Goal: Task Accomplishment & Management: Manage account settings

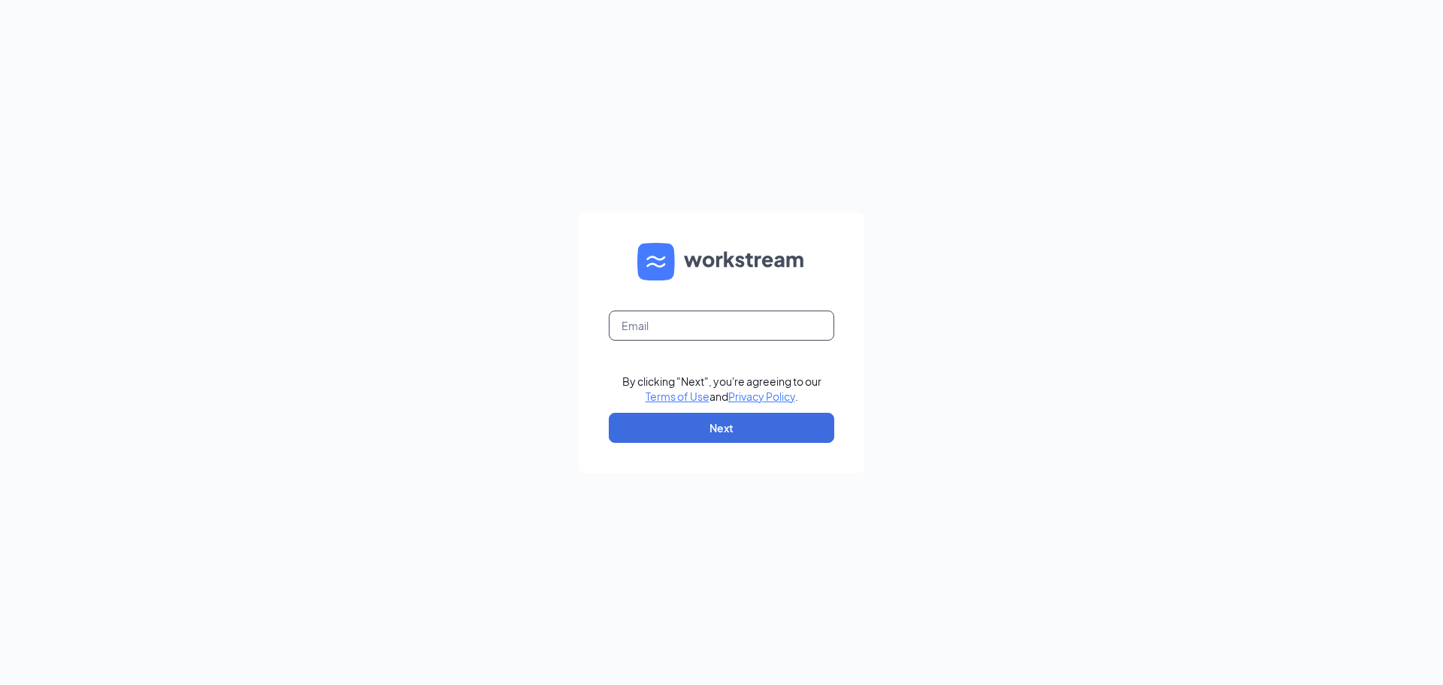
click at [788, 313] on input "text" at bounding box center [721, 325] width 225 height 30
type input "[EMAIL_ADDRESS][PERSON_NAME][DOMAIN_NAME]"
click at [764, 356] on form "[EMAIL_ADDRESS][PERSON_NAME][DOMAIN_NAME] By clicking "Next", you're agreeing t…" at bounding box center [722, 343] width 286 height 260
click at [749, 416] on button "Next" at bounding box center [721, 428] width 225 height 30
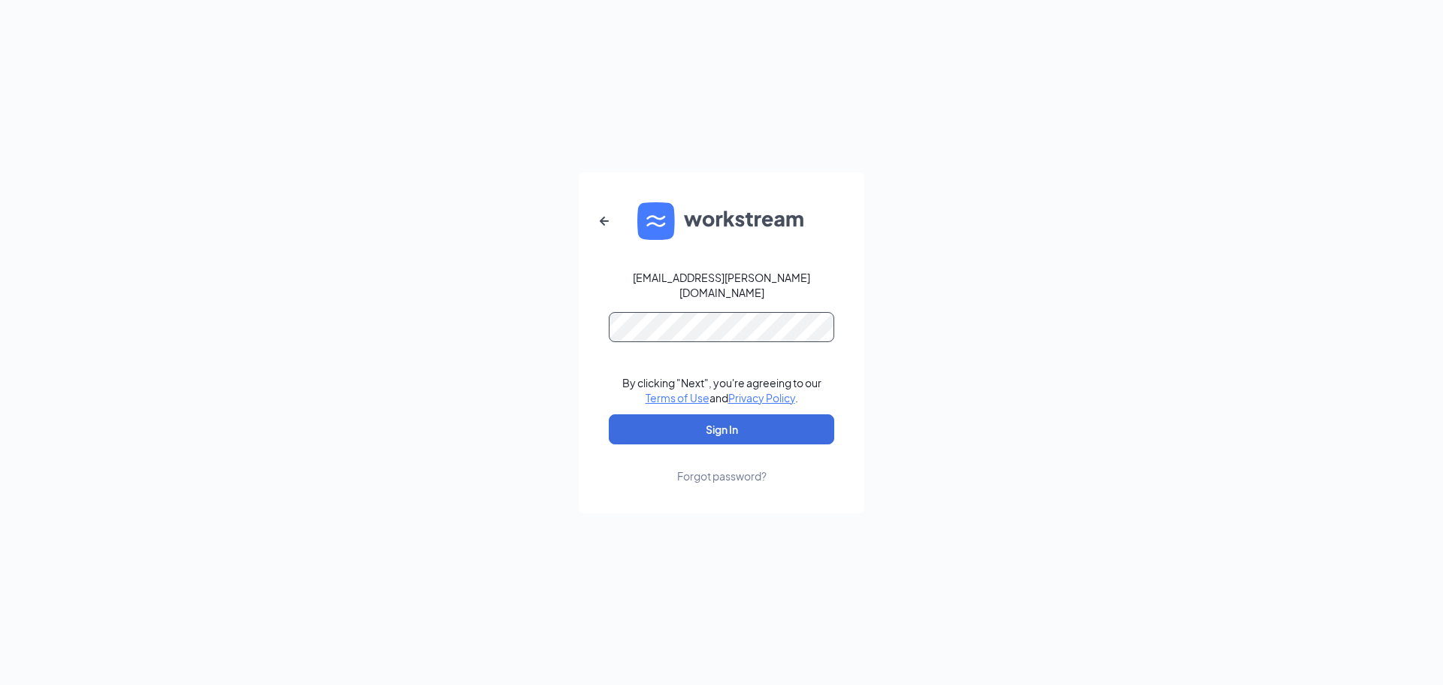
click at [609, 414] on button "Sign In" at bounding box center [721, 429] width 225 height 30
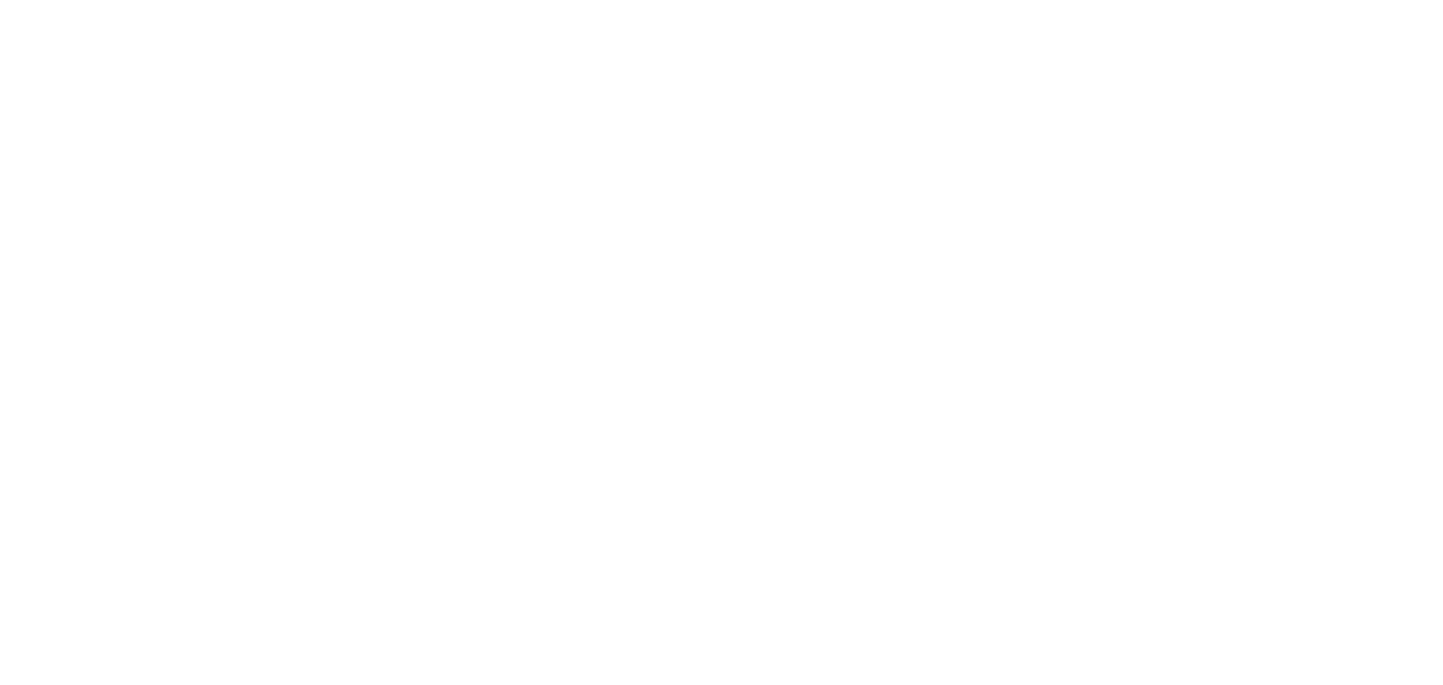
click at [727, 442] on body at bounding box center [721, 342] width 1443 height 685
